Goal: Complete application form

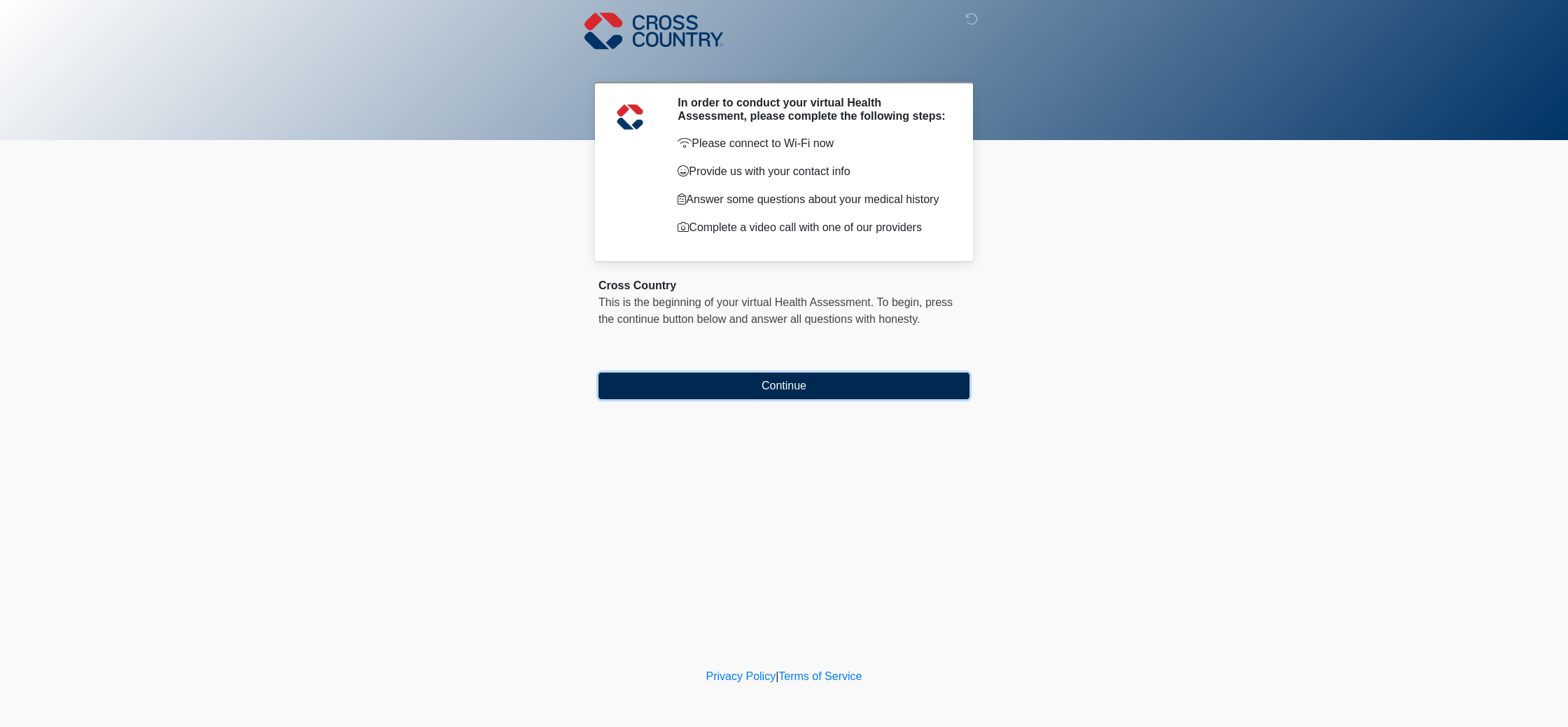
click at [806, 399] on button "Continue" at bounding box center [784, 386] width 371 height 27
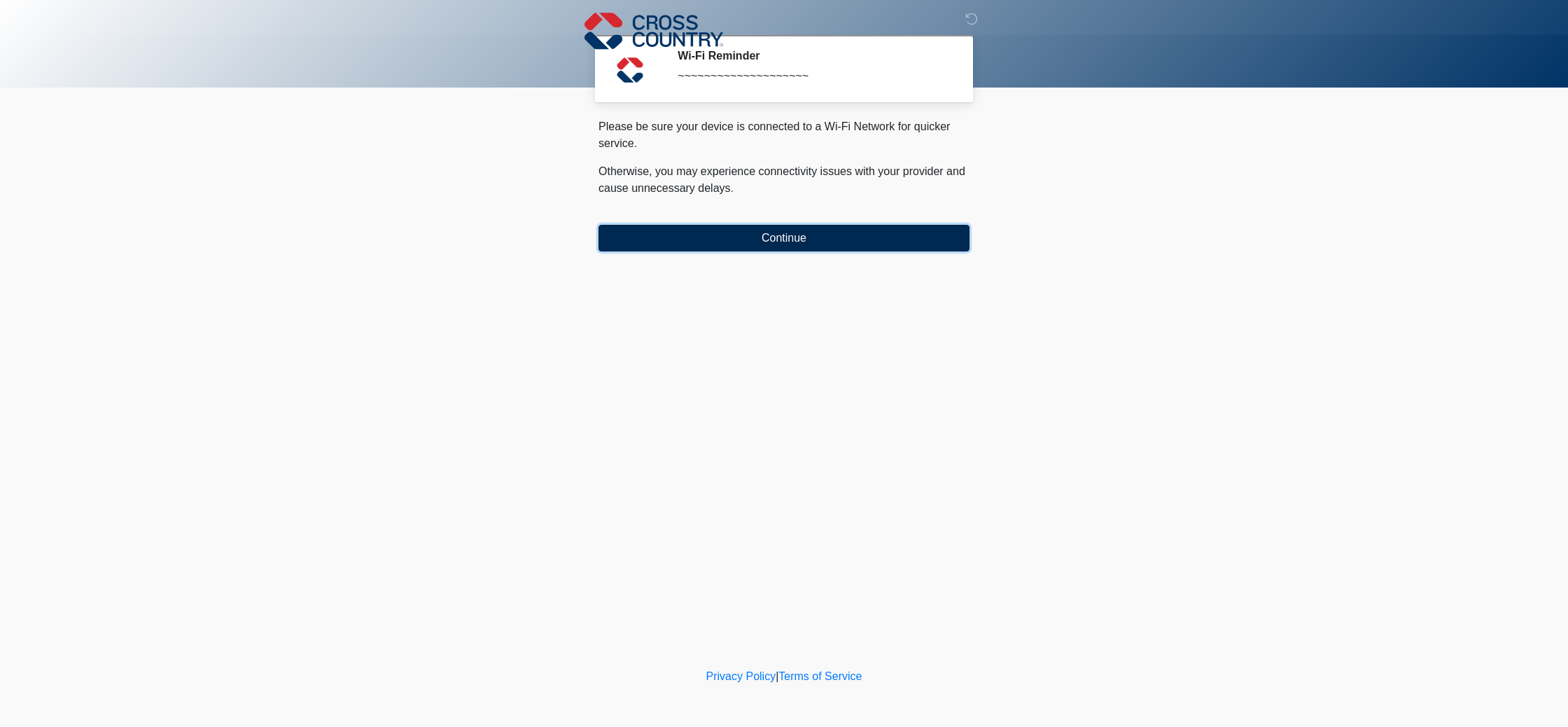
click at [774, 247] on button "Continue" at bounding box center [784, 238] width 371 height 27
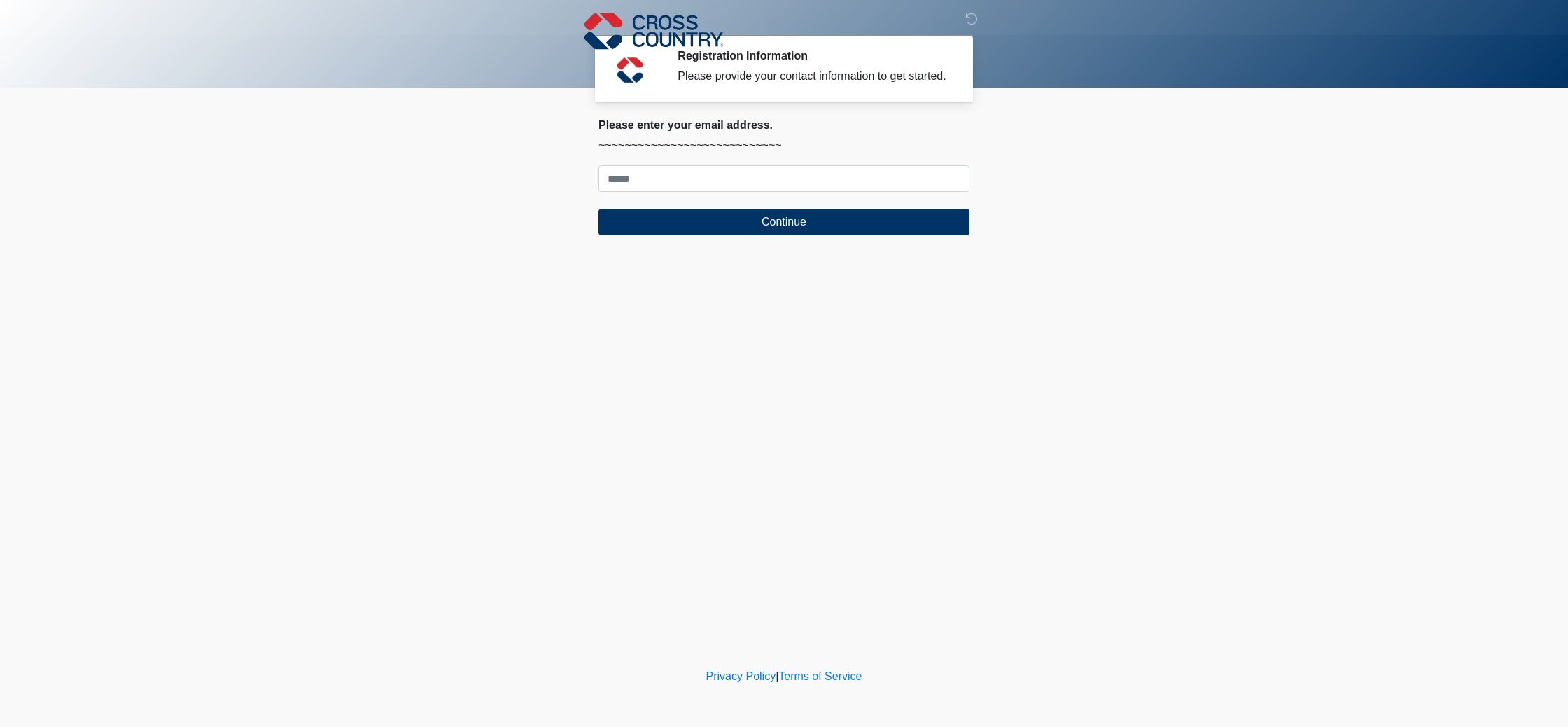
click at [789, 211] on form "Continue" at bounding box center [784, 200] width 371 height 70
click at [806, 191] on input "Where should we email your response?" at bounding box center [784, 178] width 371 height 27
type input "**********"
click at [799, 235] on button "Continue" at bounding box center [784, 221] width 371 height 27
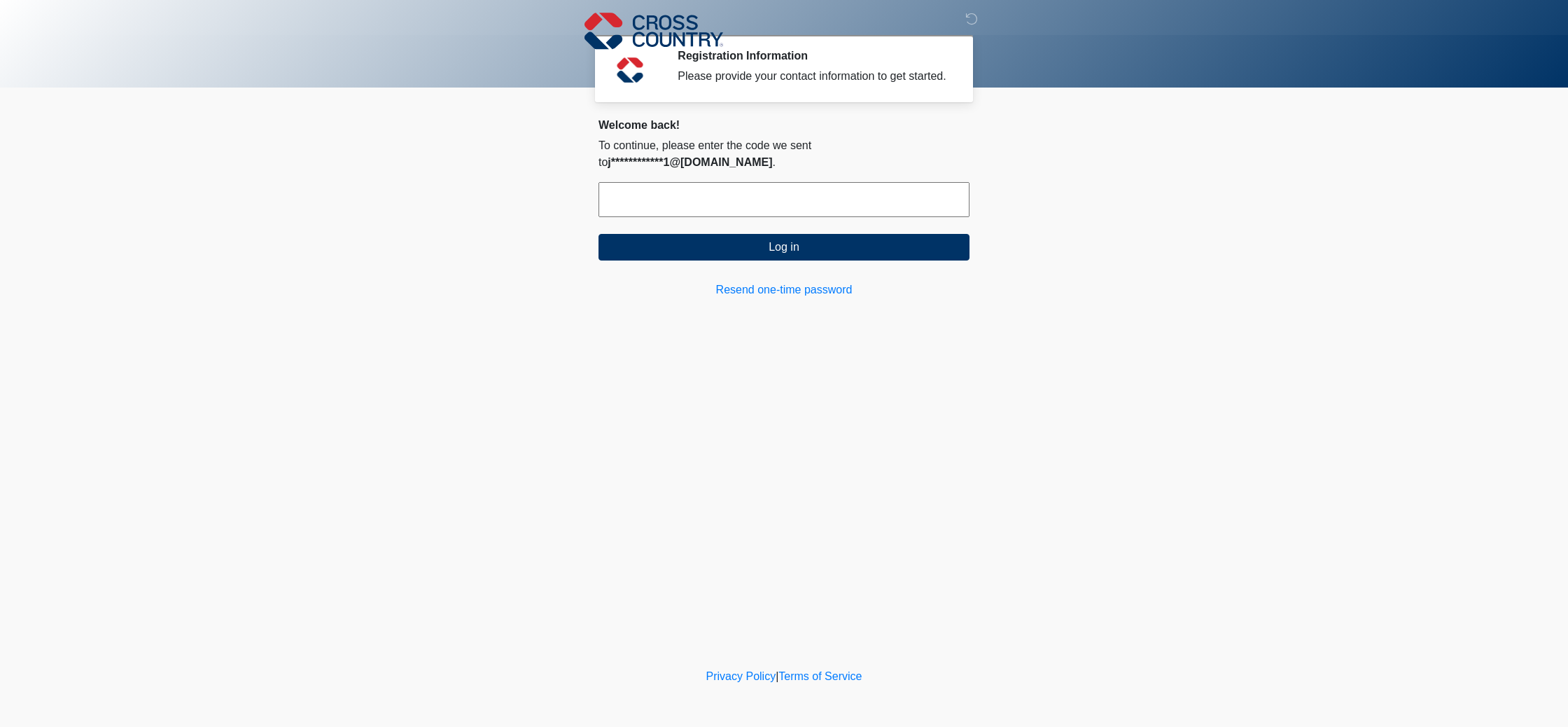
click at [806, 217] on input "text" at bounding box center [784, 199] width 371 height 35
click at [789, 260] on button "Log in" at bounding box center [784, 247] width 371 height 27
click at [882, 210] on input "******" at bounding box center [784, 199] width 371 height 35
type input "******"
click at [931, 260] on button "Log in" at bounding box center [784, 247] width 371 height 27
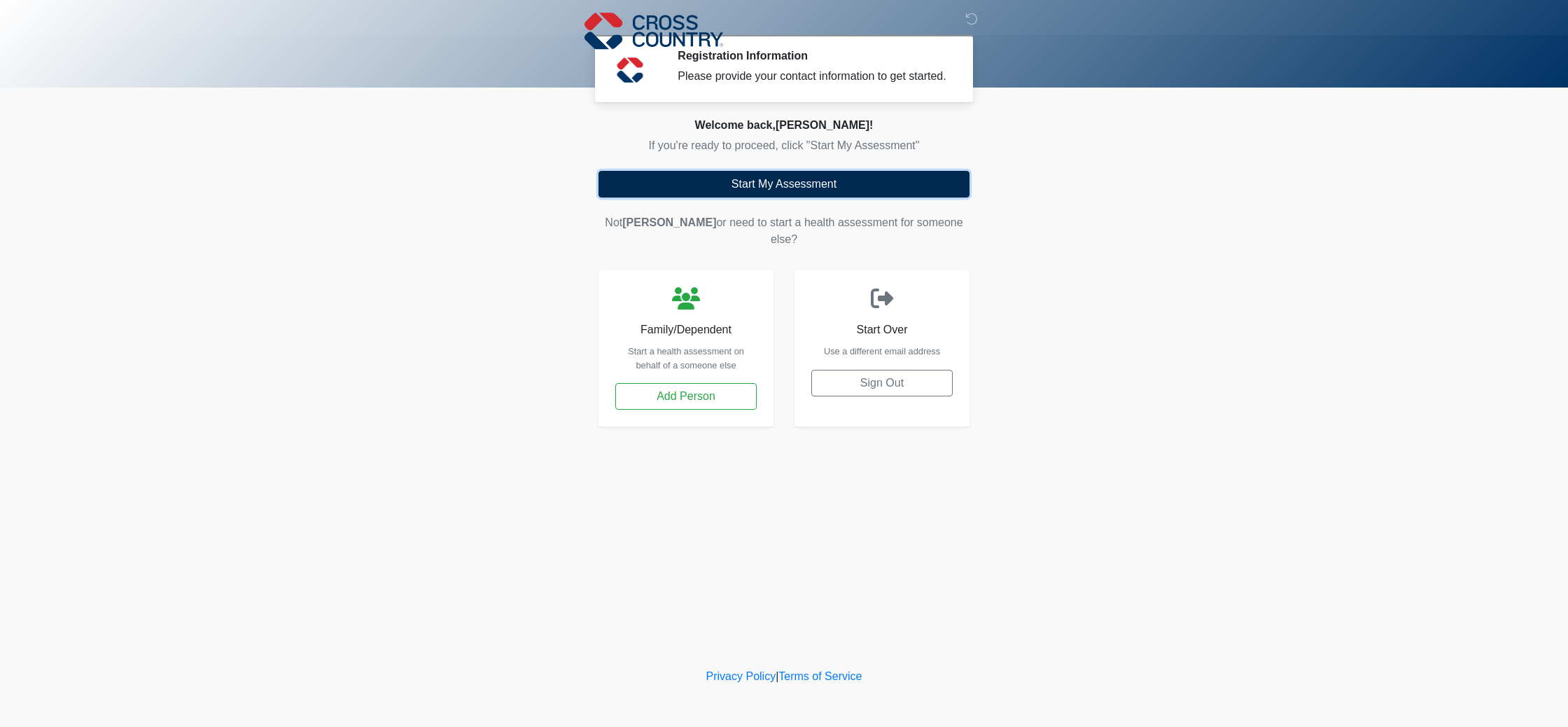
click at [760, 198] on button "Start My Assessment" at bounding box center [784, 184] width 371 height 27
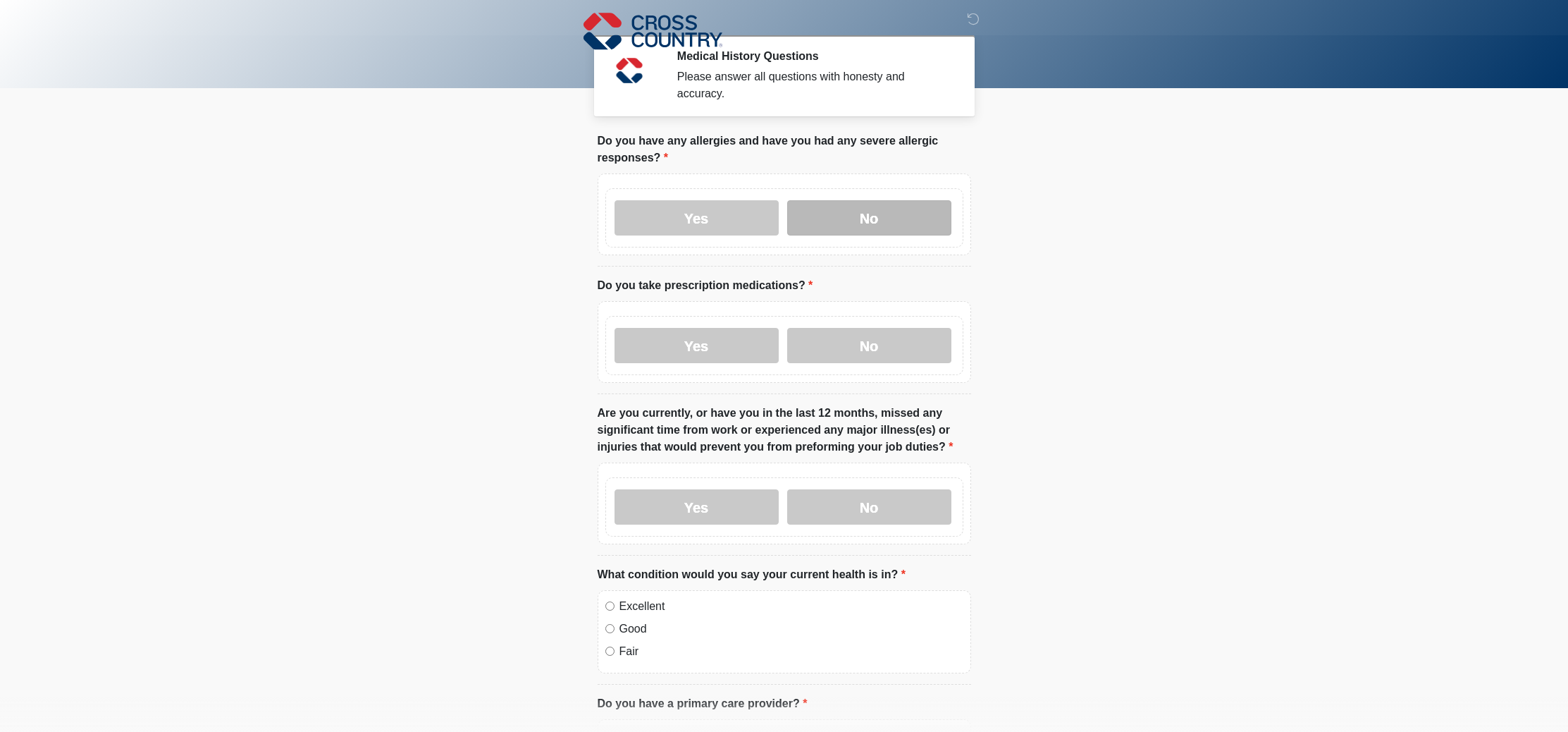
click at [933, 222] on label "No" at bounding box center [870, 218] width 164 height 36
click at [887, 357] on label "No" at bounding box center [870, 345] width 164 height 36
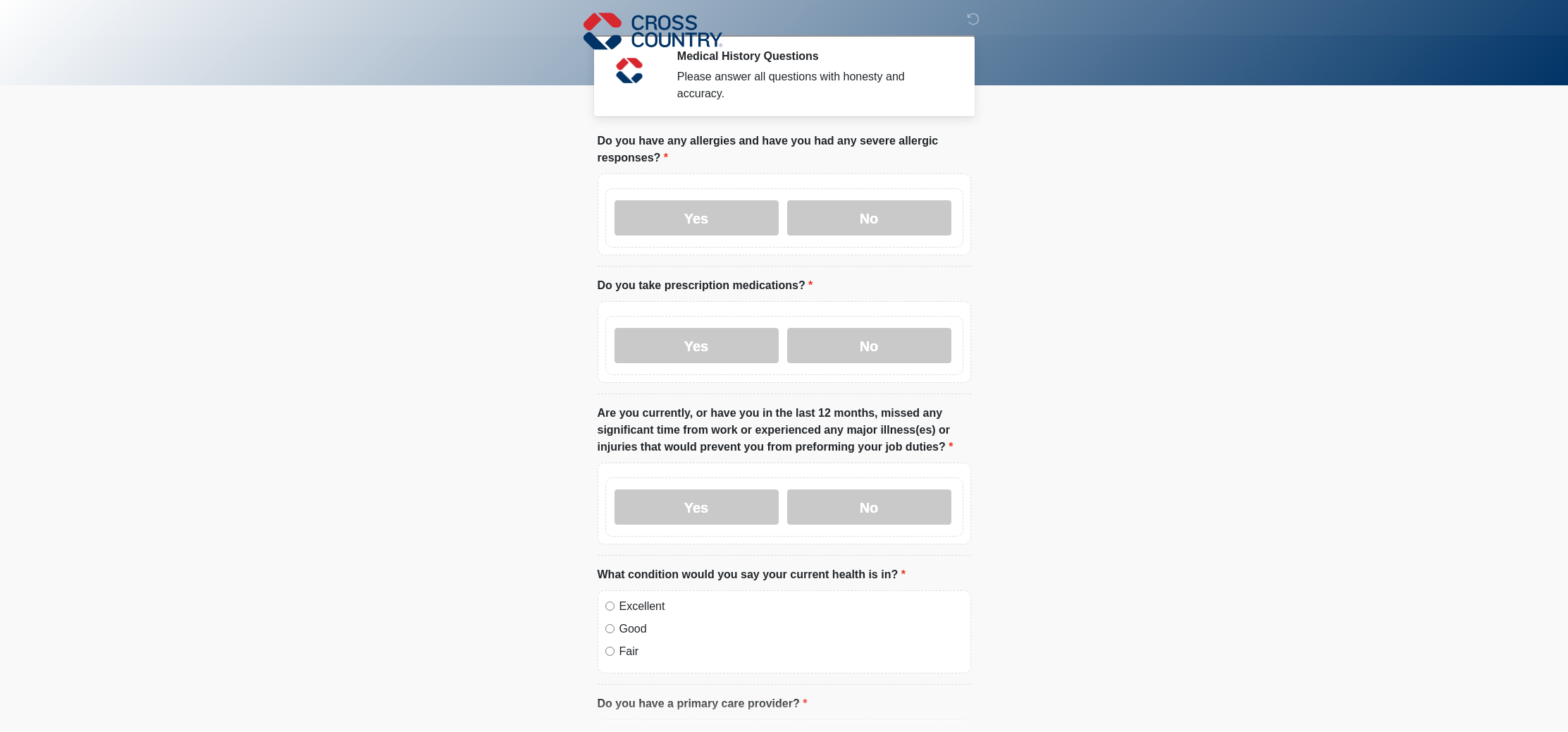
scroll to position [152, 0]
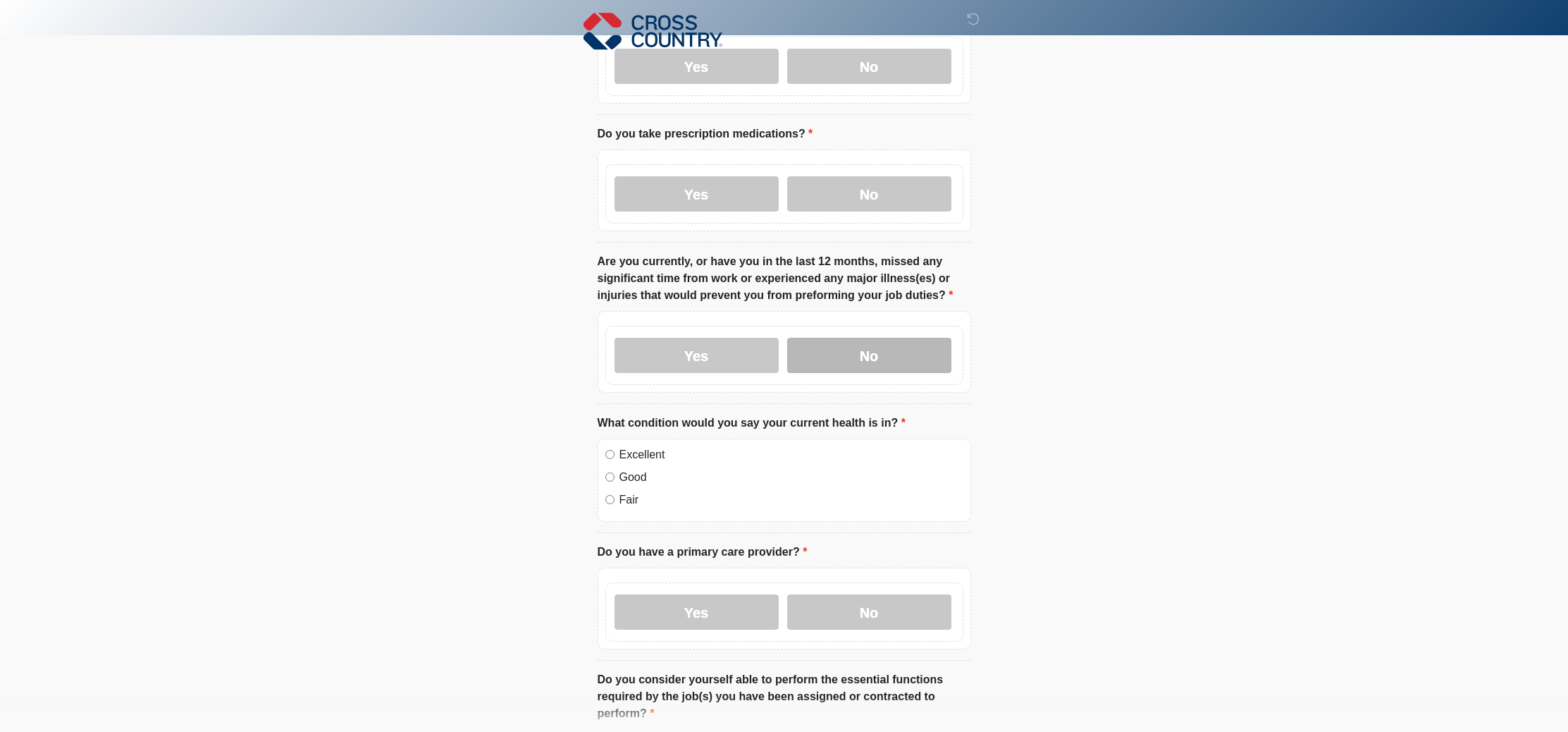
click at [844, 344] on label "No" at bounding box center [870, 355] width 164 height 36
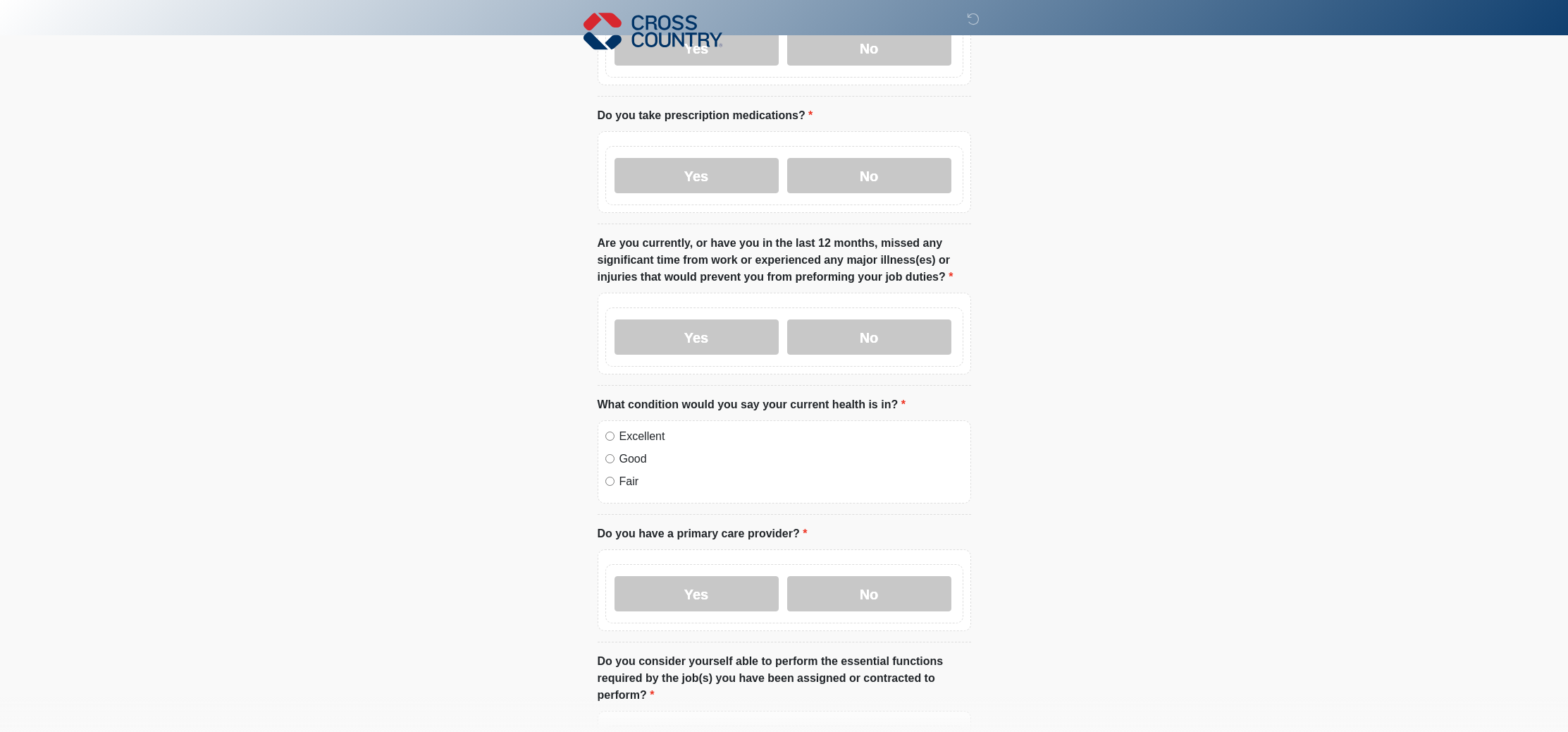
scroll to position [196, 0]
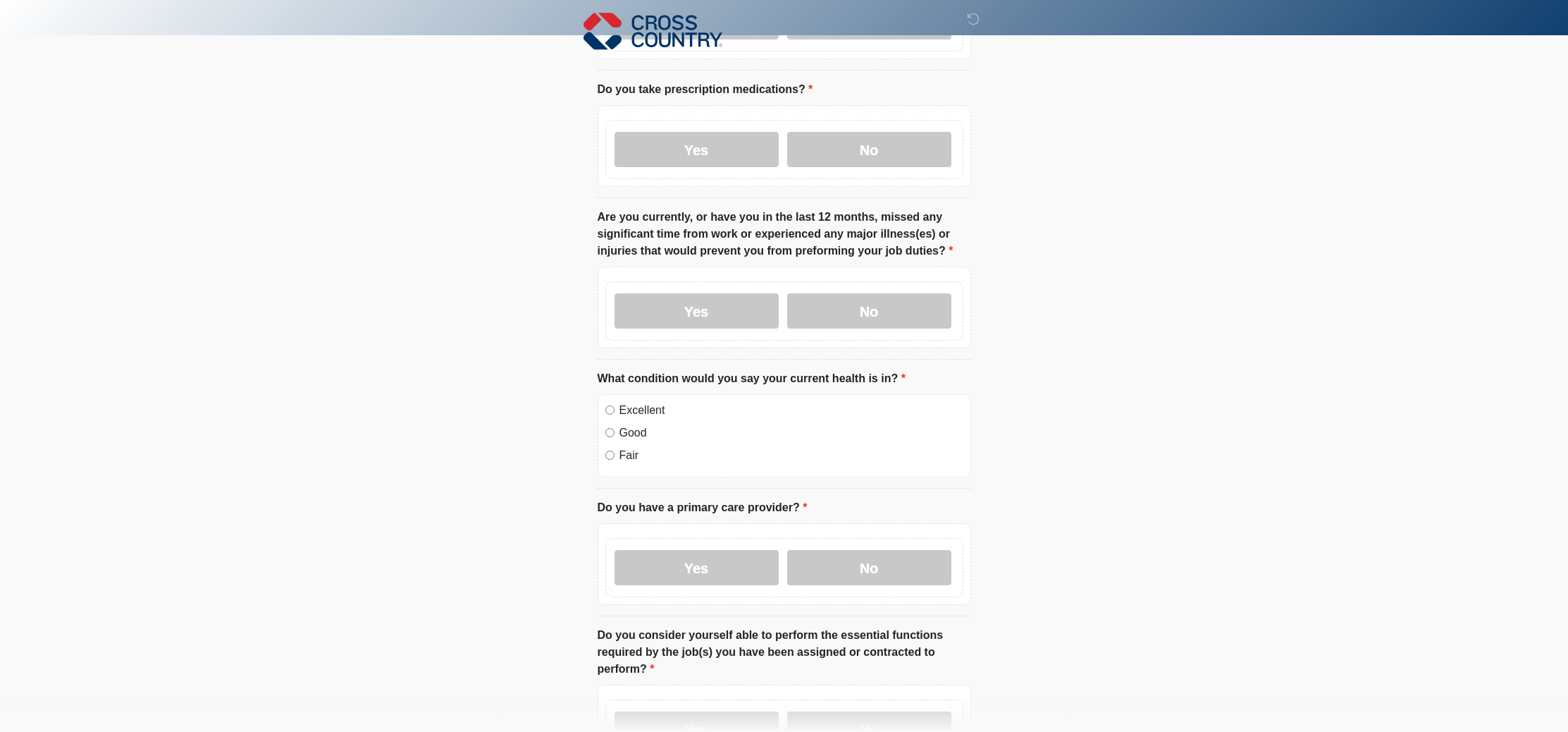
click at [656, 415] on label "Excellent" at bounding box center [791, 410] width 344 height 17
click at [691, 580] on label "Yes" at bounding box center [697, 567] width 164 height 36
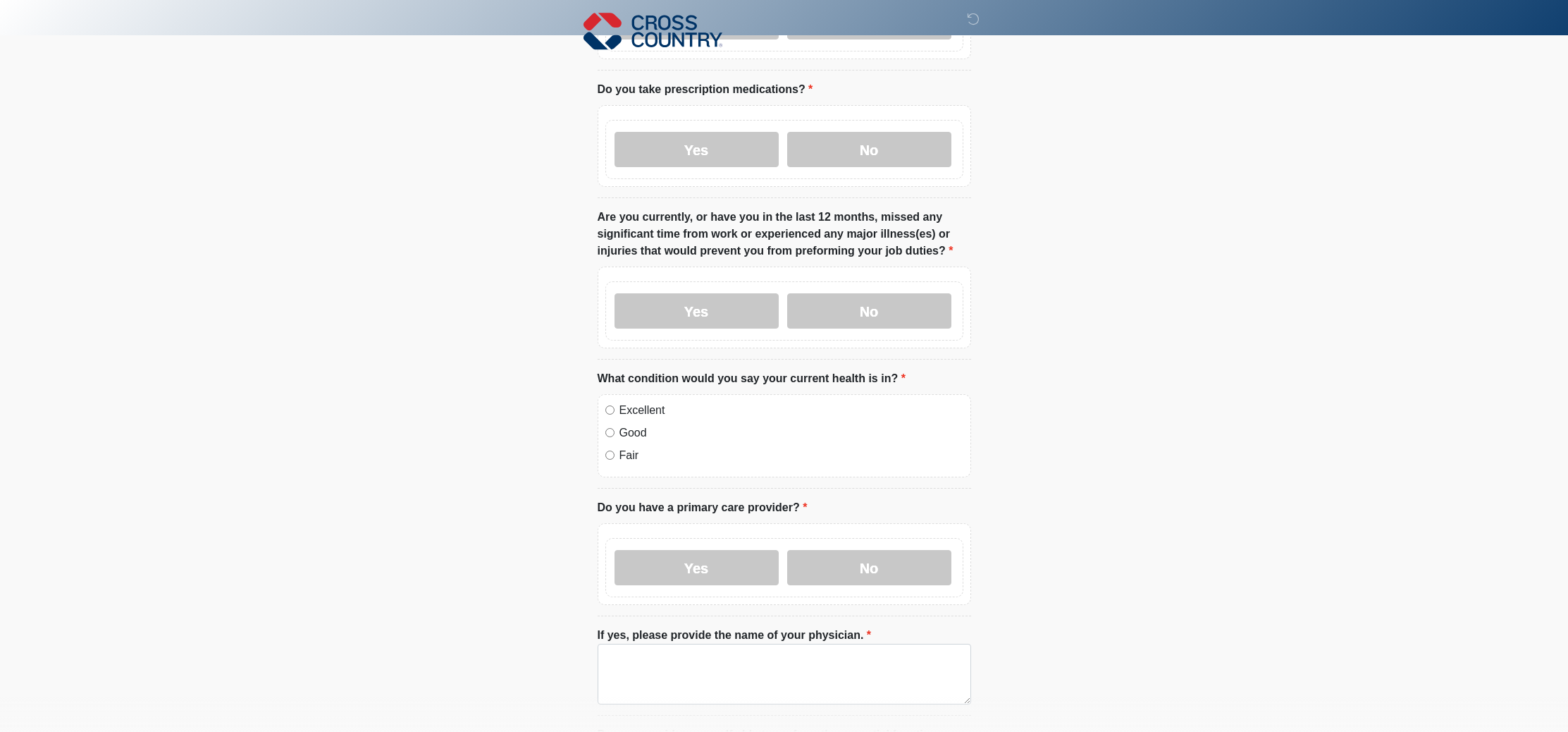
scroll to position [353, 0]
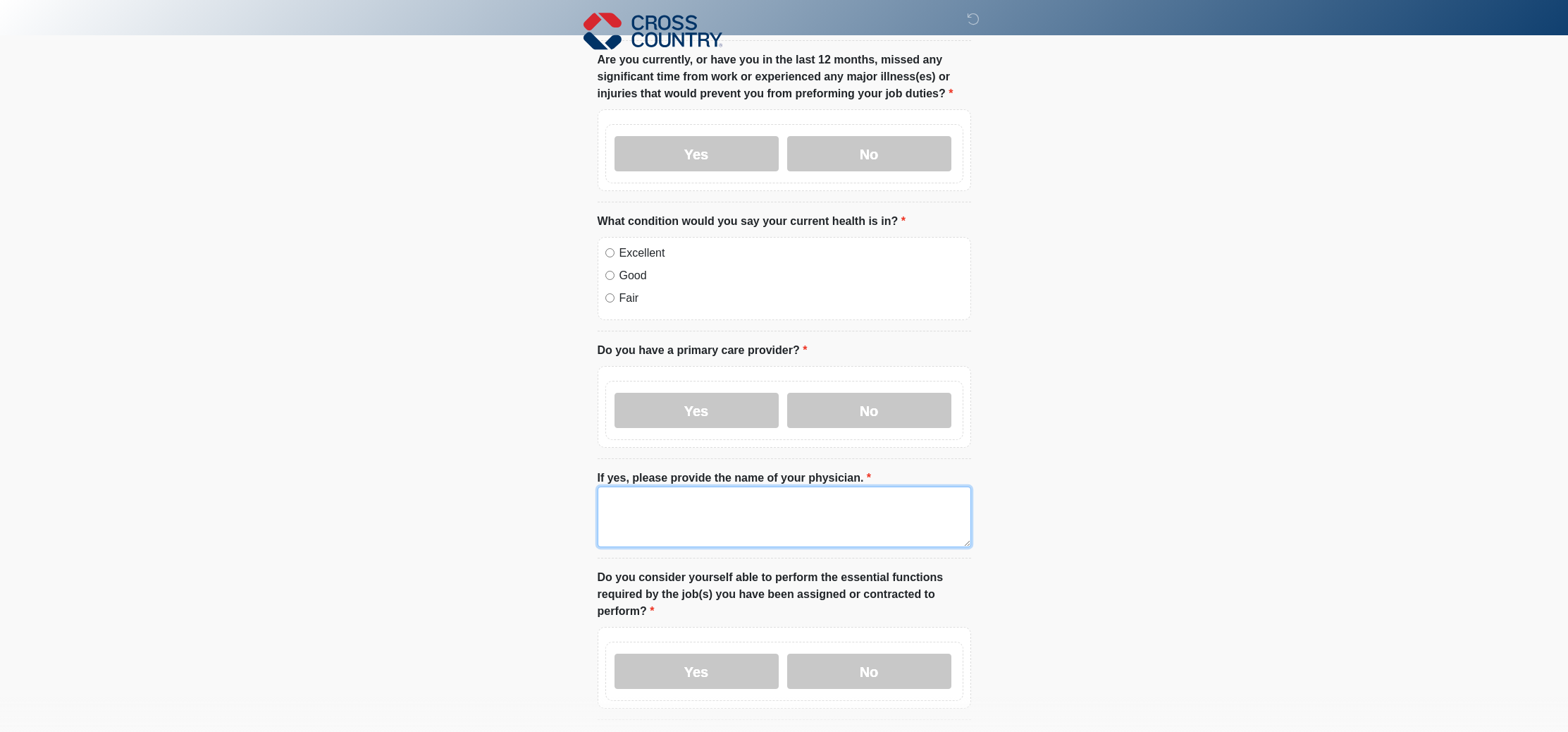
click at [787, 521] on textarea "If yes, please provide the name of your physician." at bounding box center [784, 516] width 374 height 60
type textarea "**"
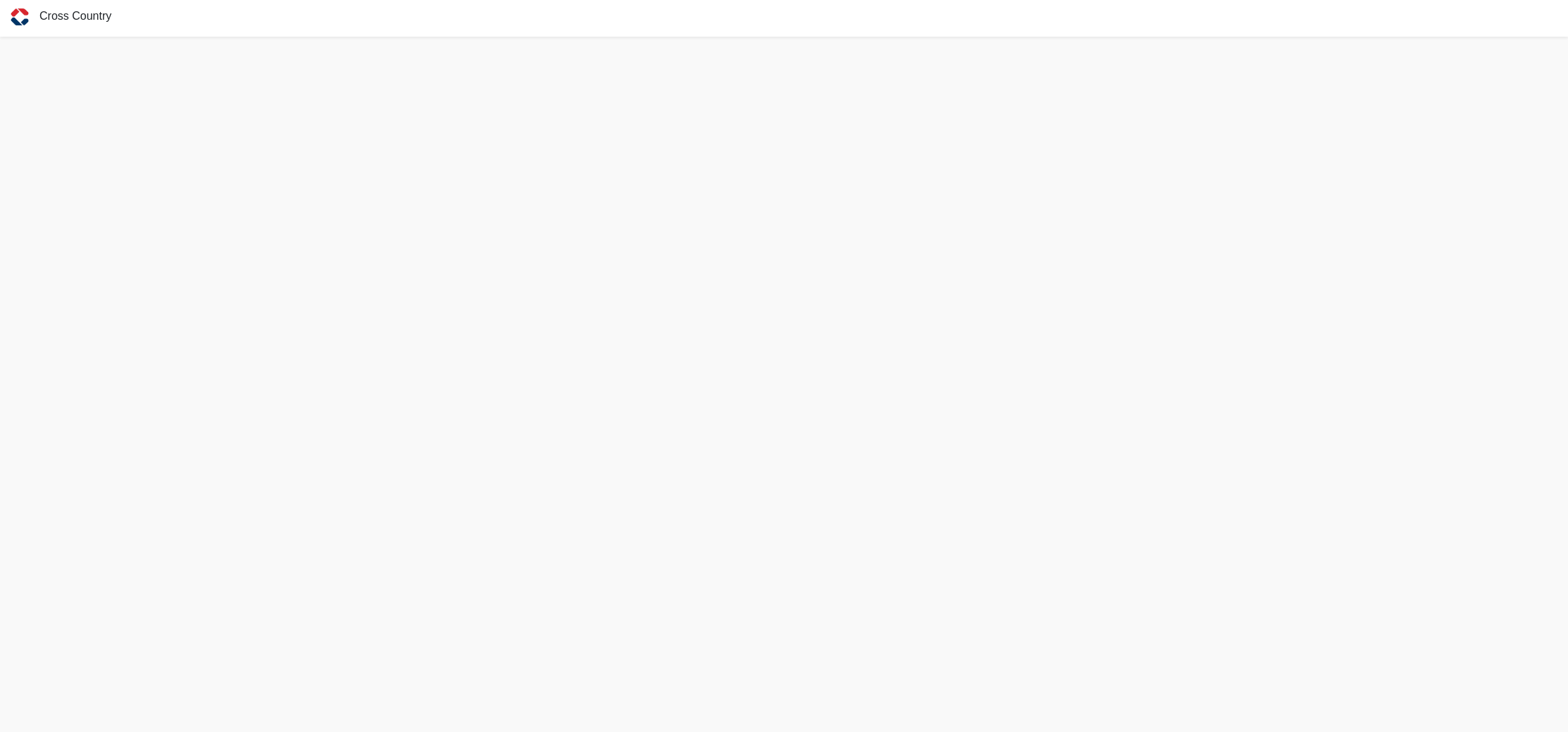
scroll to position [4, 0]
